Goal: Task Accomplishment & Management: Manage account settings

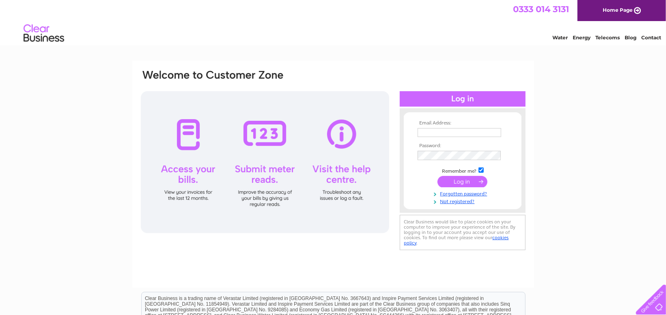
type input "accounts.lwr@btinternet.com"
click at [457, 193] on link "Forgotten password?" at bounding box center [464, 194] width 92 height 8
click at [187, 204] on div at bounding box center [265, 162] width 248 height 142
click at [193, 156] on div at bounding box center [265, 162] width 248 height 142
click at [457, 177] on input "submit" at bounding box center [463, 181] width 50 height 11
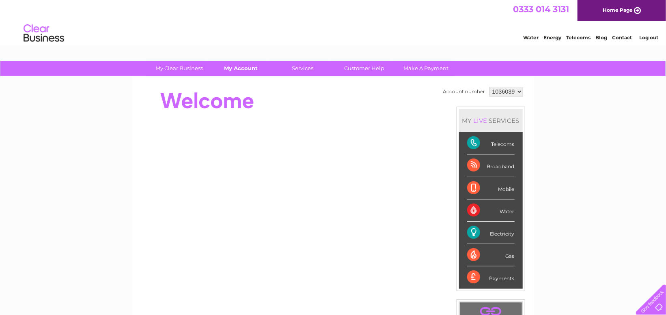
click at [231, 71] on link "My Account" at bounding box center [240, 68] width 67 height 15
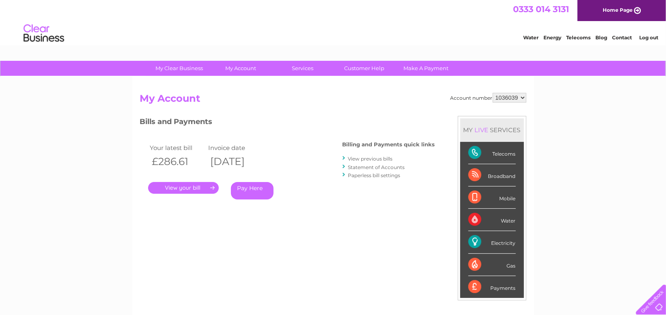
click at [193, 193] on link "." at bounding box center [183, 188] width 71 height 12
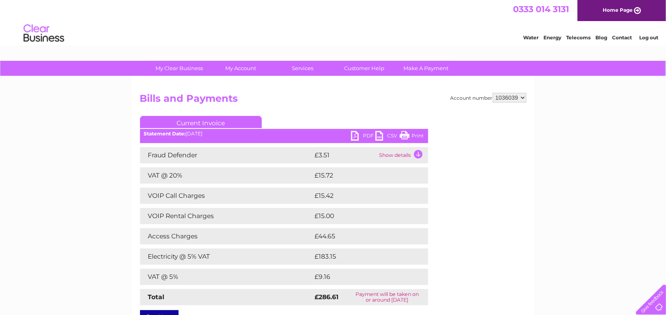
click at [416, 156] on td "Show details" at bounding box center [403, 155] width 51 height 16
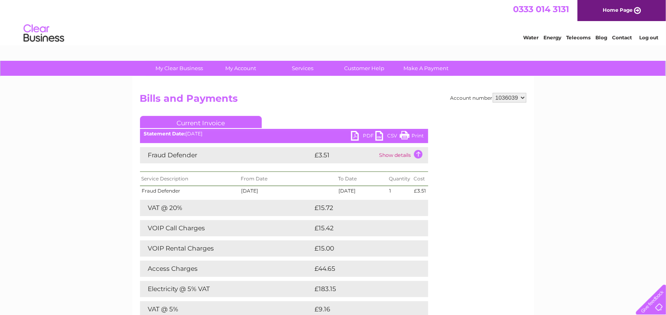
click at [546, 173] on div "My Clear Business Login Details My Details My Preferences Link Account My Accou…" at bounding box center [333, 280] width 666 height 439
click at [405, 139] on link "Print" at bounding box center [412, 137] width 24 height 12
click at [354, 138] on link "PDF" at bounding box center [363, 137] width 24 height 12
click at [356, 135] on link "PDF" at bounding box center [363, 137] width 24 height 12
click at [360, 134] on link "PDF" at bounding box center [363, 137] width 24 height 12
